Goal: Check status: Check status

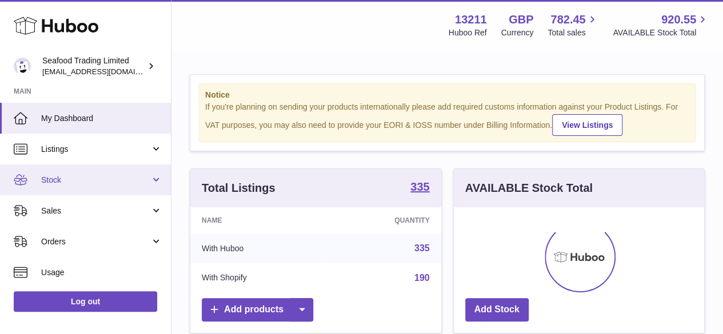
scroll to position [178, 250]
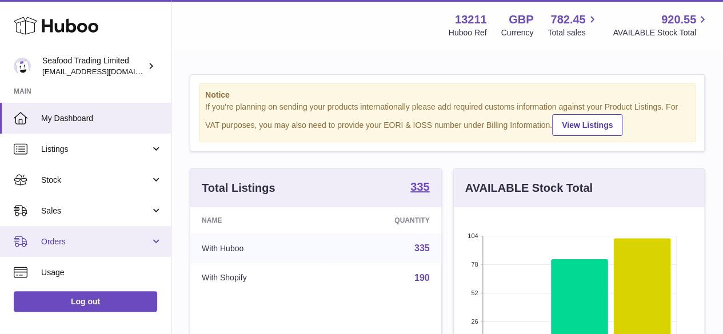
click at [54, 241] on span "Orders" at bounding box center [95, 242] width 109 height 11
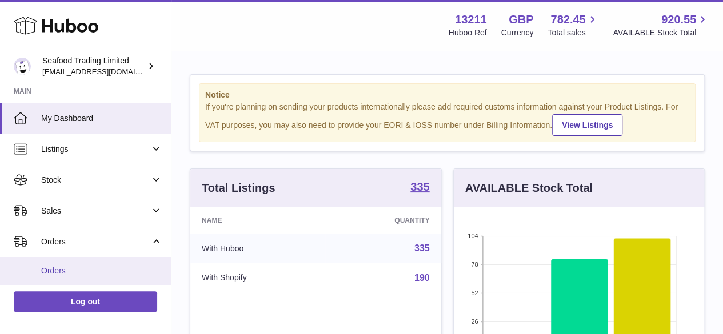
click at [61, 270] on span "Orders" at bounding box center [101, 271] width 121 height 11
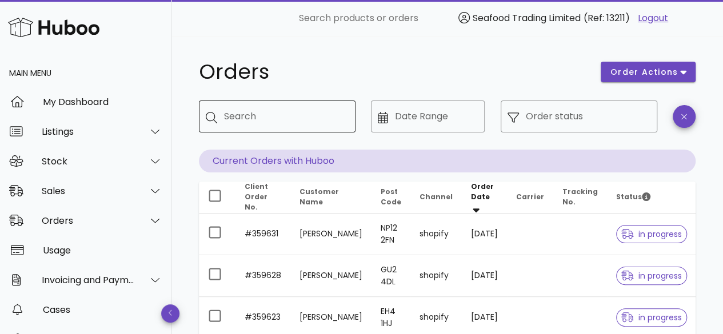
click at [231, 107] on div "Search" at bounding box center [285, 117] width 122 height 32
type input "*******"
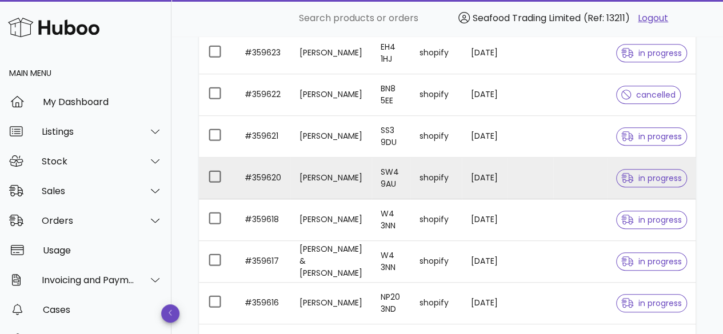
scroll to position [274, 0]
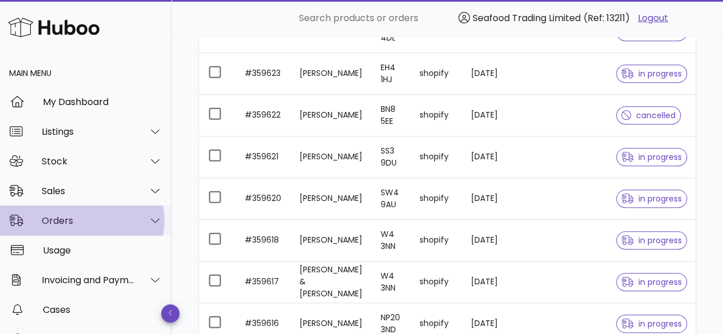
click at [58, 220] on div "Orders" at bounding box center [88, 220] width 93 height 11
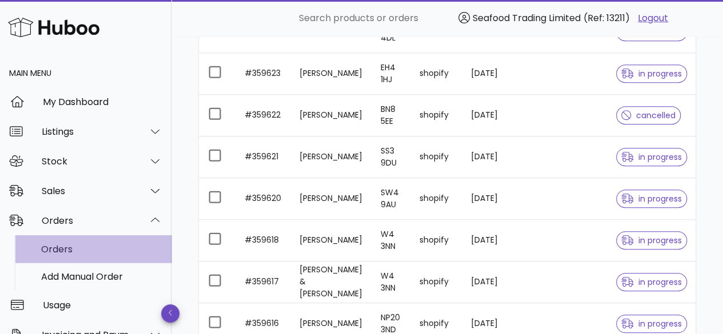
click at [53, 251] on div "Orders" at bounding box center [101, 249] width 121 height 11
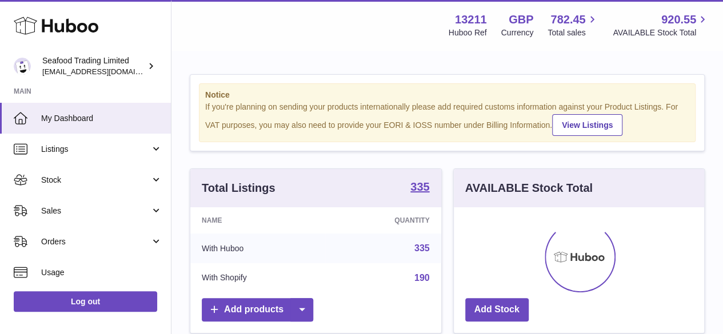
scroll to position [178, 250]
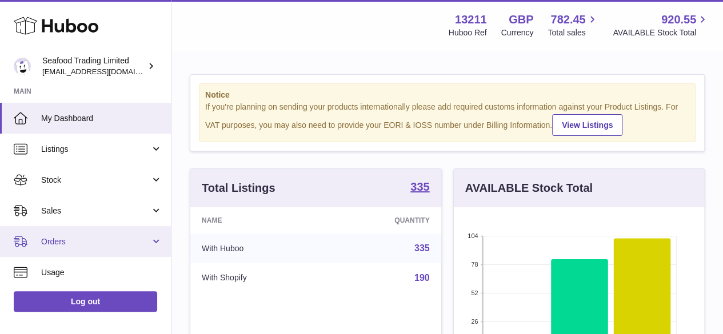
click at [59, 242] on span "Orders" at bounding box center [95, 242] width 109 height 11
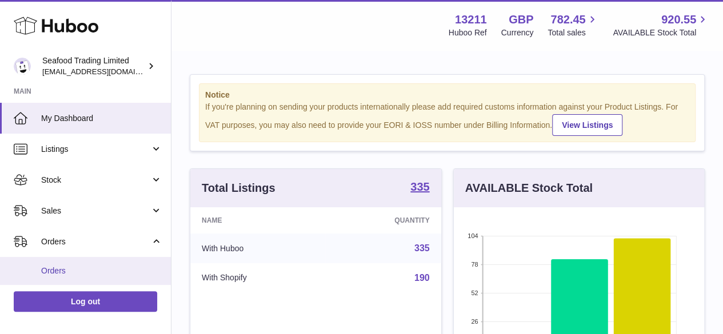
click at [57, 270] on span "Orders" at bounding box center [101, 271] width 121 height 11
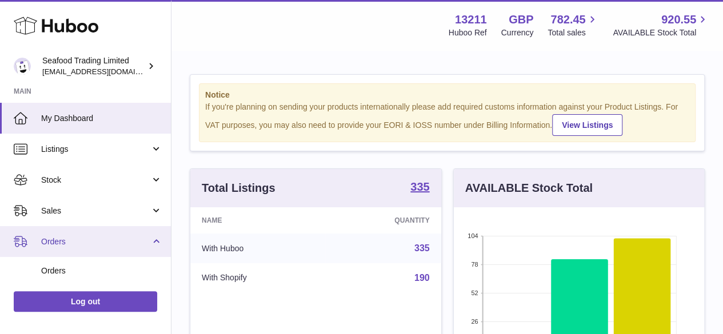
scroll to position [571154, 571080]
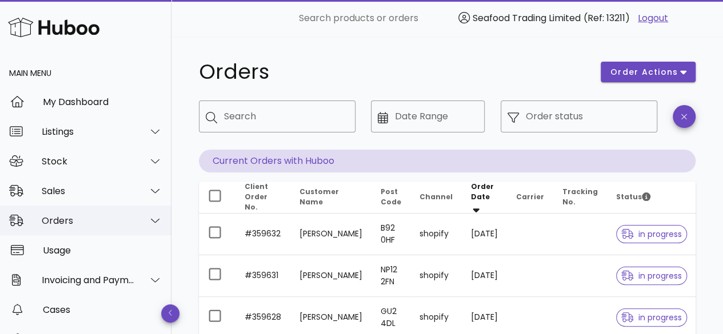
click at [69, 222] on div "Orders" at bounding box center [88, 220] width 93 height 11
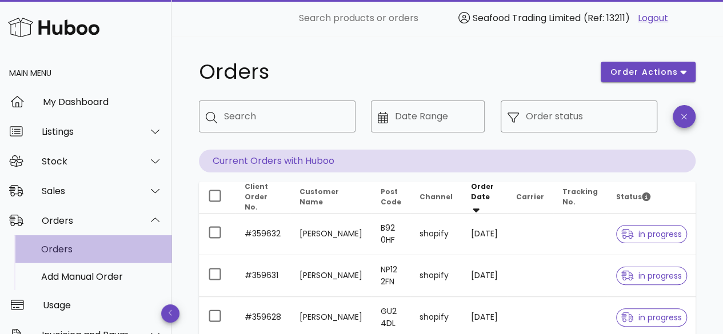
click at [66, 247] on div "Orders" at bounding box center [101, 249] width 121 height 11
